Goal: Information Seeking & Learning: Learn about a topic

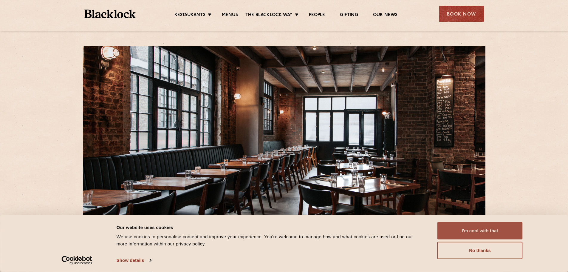
click at [480, 231] on button "I'm cool with that" at bounding box center [480, 230] width 85 height 17
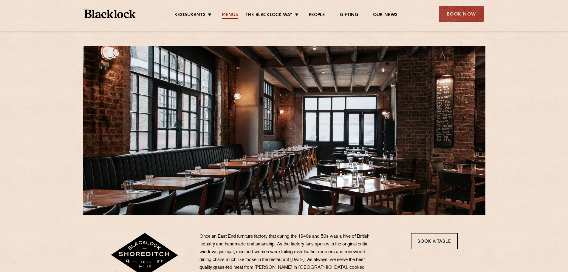
click at [230, 15] on link "Menus" at bounding box center [230, 15] width 16 height 7
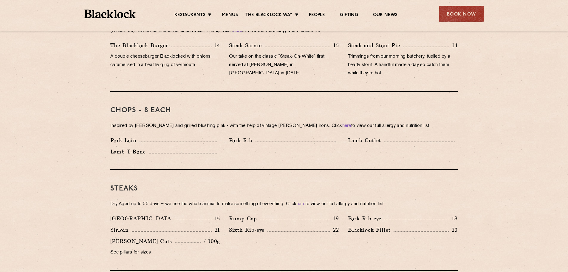
scroll to position [388, 0]
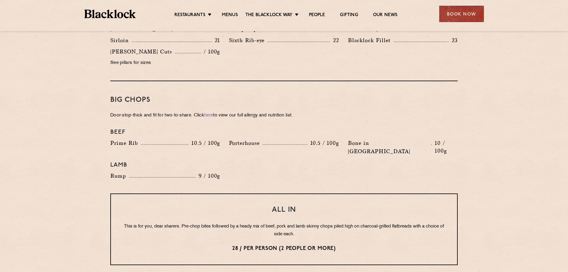
scroll to position [597, 0]
